Goal: Find specific fact: Find specific fact

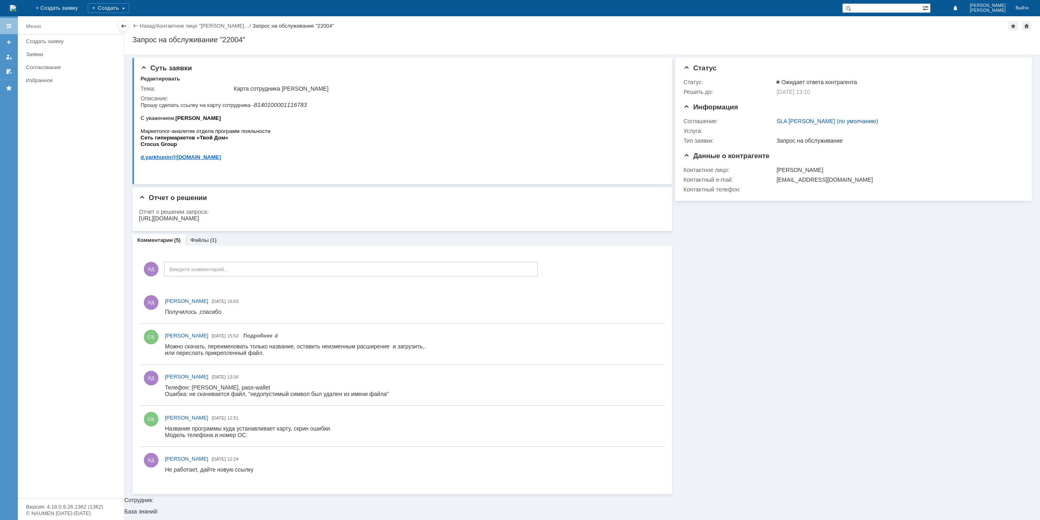
click at [145, 25] on link "Назад" at bounding box center [147, 26] width 15 height 6
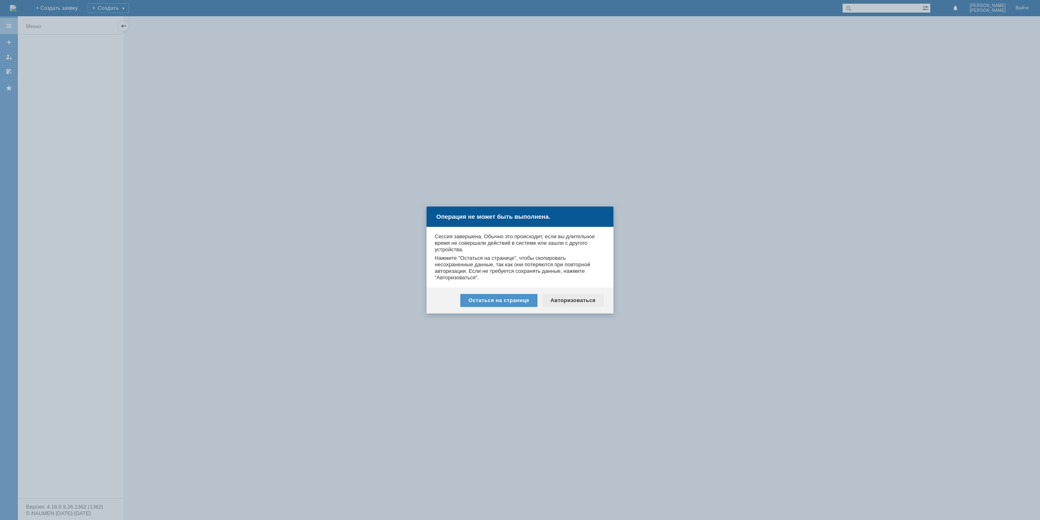
click at [581, 299] on div "Авторизоваться" at bounding box center [572, 300] width 61 height 13
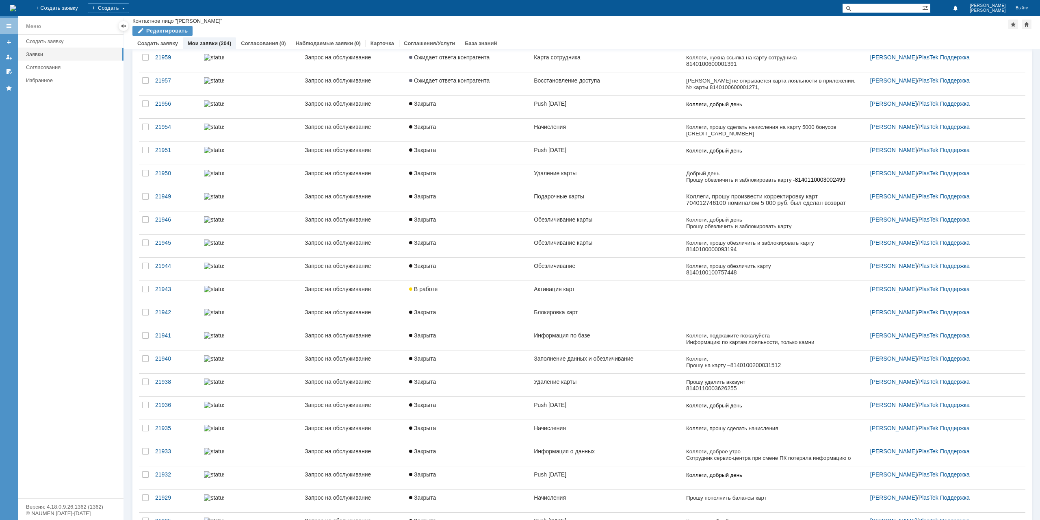
click at [579, 291] on link "Активация карт" at bounding box center [607, 292] width 152 height 23
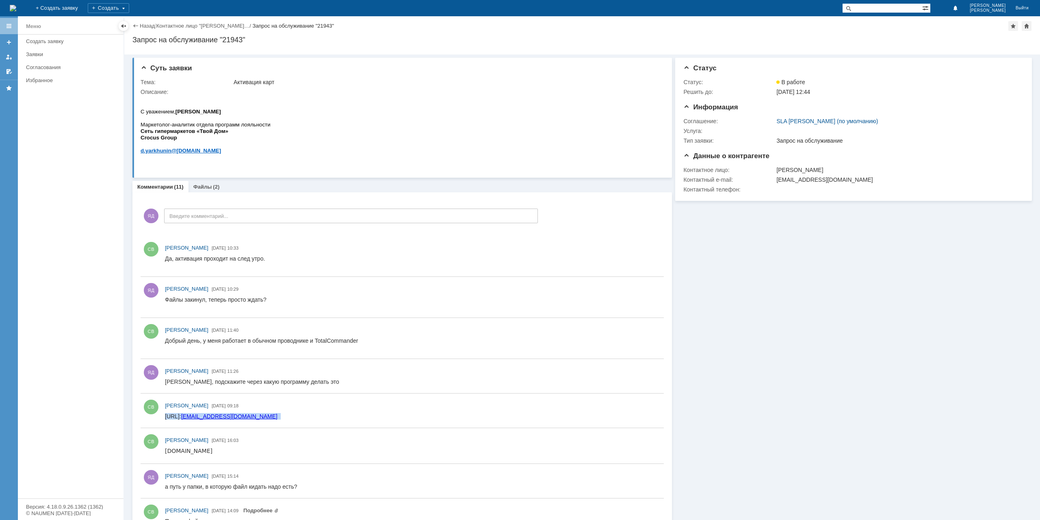
drag, startPoint x: 272, startPoint y: 416, endPoint x: 165, endPoint y: 417, distance: 107.3
click at [165, 417] on html "[URL]: [EMAIL_ADDRESS][DOMAIN_NAME]" at bounding box center [411, 416] width 492 height 7
copy div "[URL]: [EMAIL_ADDRESS][DOMAIN_NAME]"
